Goal: Task Accomplishment & Management: Use online tool/utility

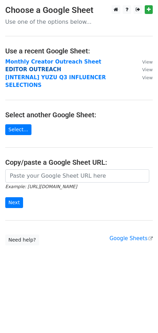
click at [45, 70] on strong "EDITOR OUTREACH" at bounding box center [33, 69] width 56 height 6
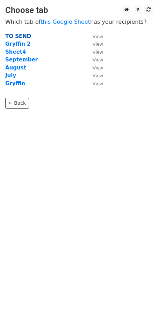
click at [23, 37] on strong "TO SEND" at bounding box center [18, 36] width 26 height 6
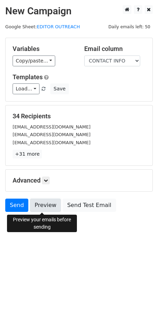
click at [48, 203] on link "Preview" at bounding box center [45, 204] width 31 height 13
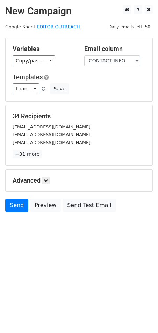
click at [99, 255] on html "New Campaign Daily emails left: 50 Google Sheet: EDITOR OUTREACH Variables Copy…" at bounding box center [79, 166] width 158 height 333
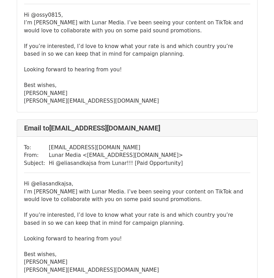
scroll to position [1011, 0]
